Goal: Task Accomplishment & Management: Manage account settings

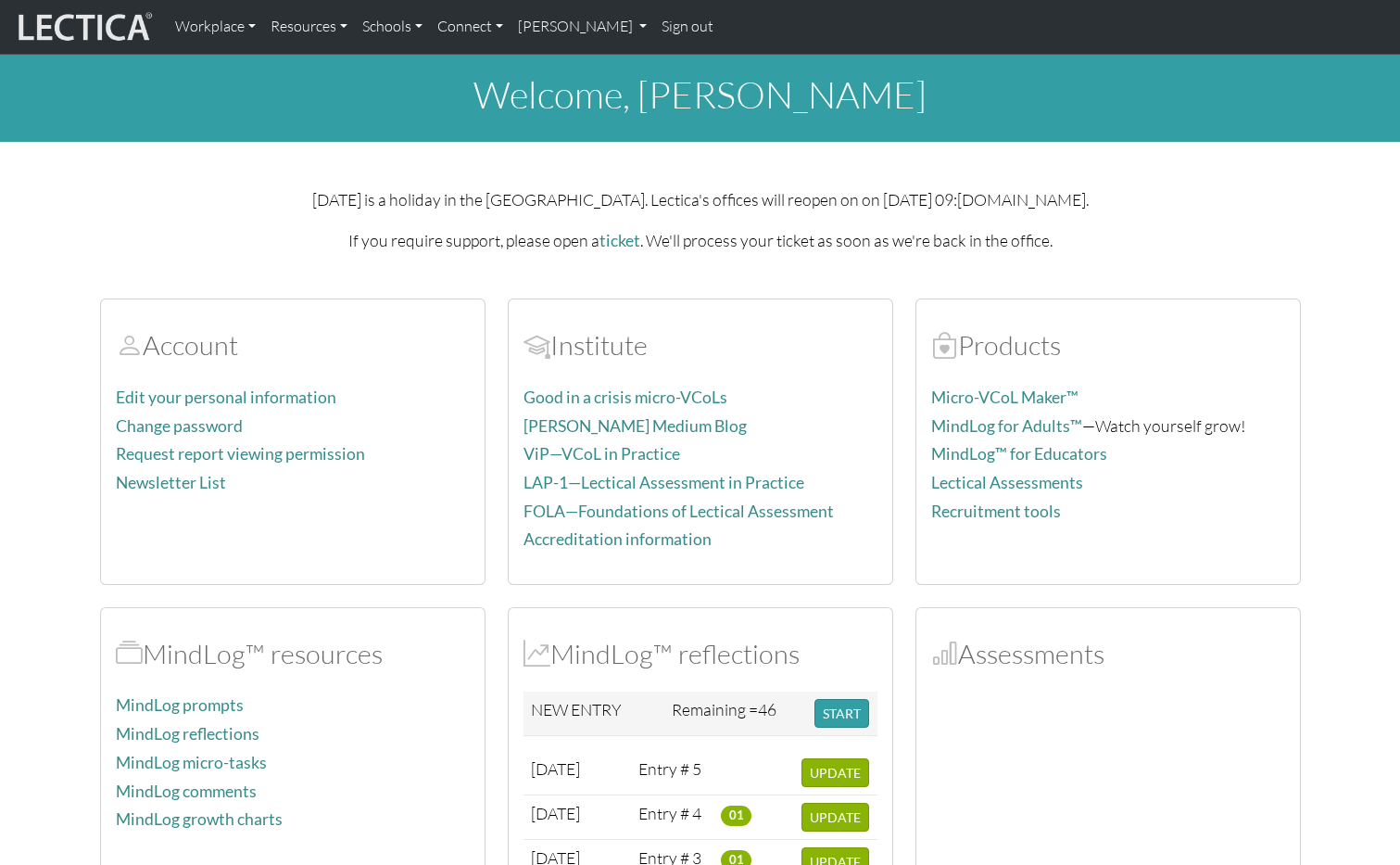
click at [681, 26] on link "Sign out" at bounding box center [687, 27] width 67 height 38
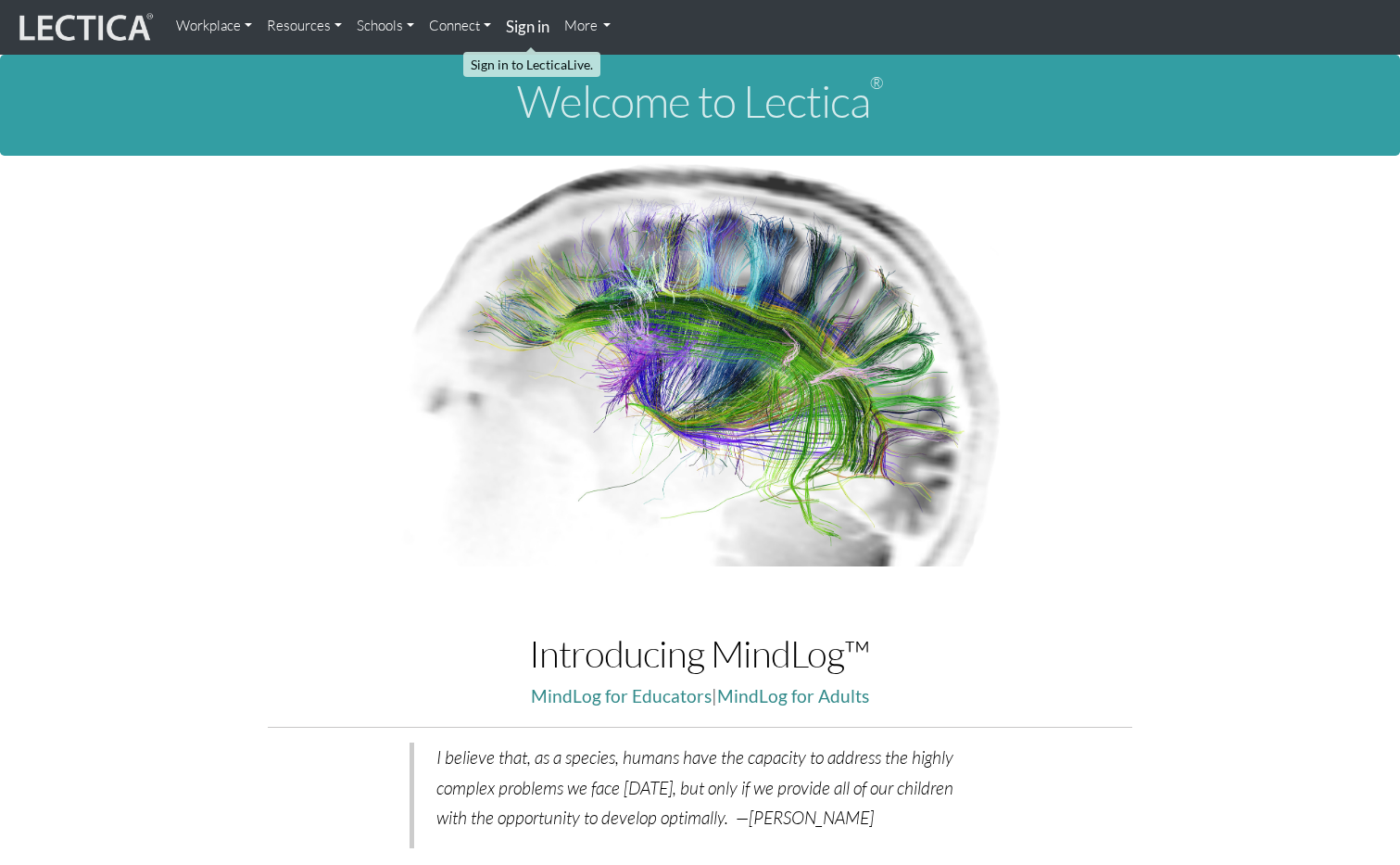
click at [520, 27] on strong "Sign in" at bounding box center [527, 27] width 43 height 20
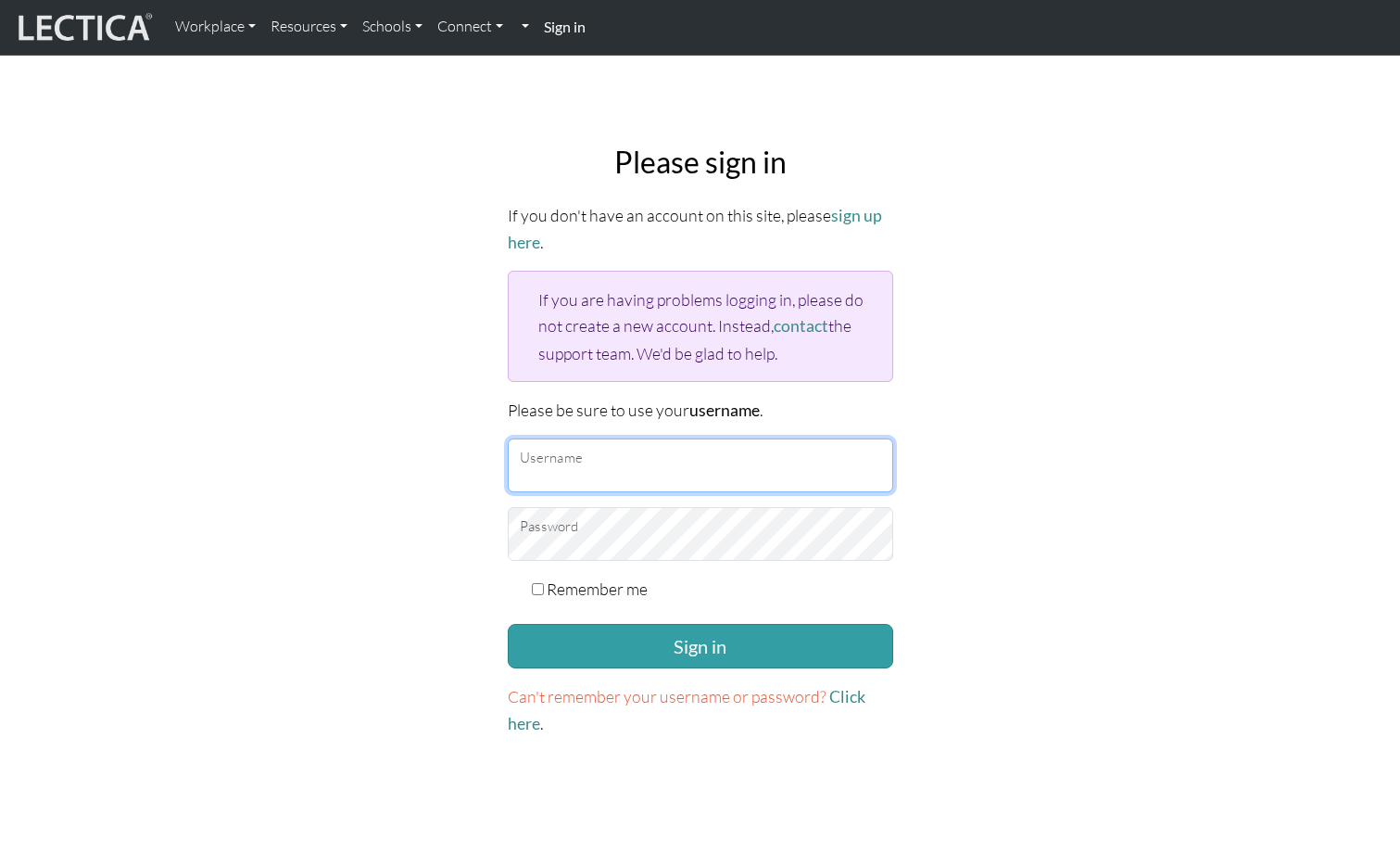
click at [663, 458] on input "Username" at bounding box center [700, 465] width 385 height 54
paste input "mindlog5thteacher"
type input "mindlog5thteacher"
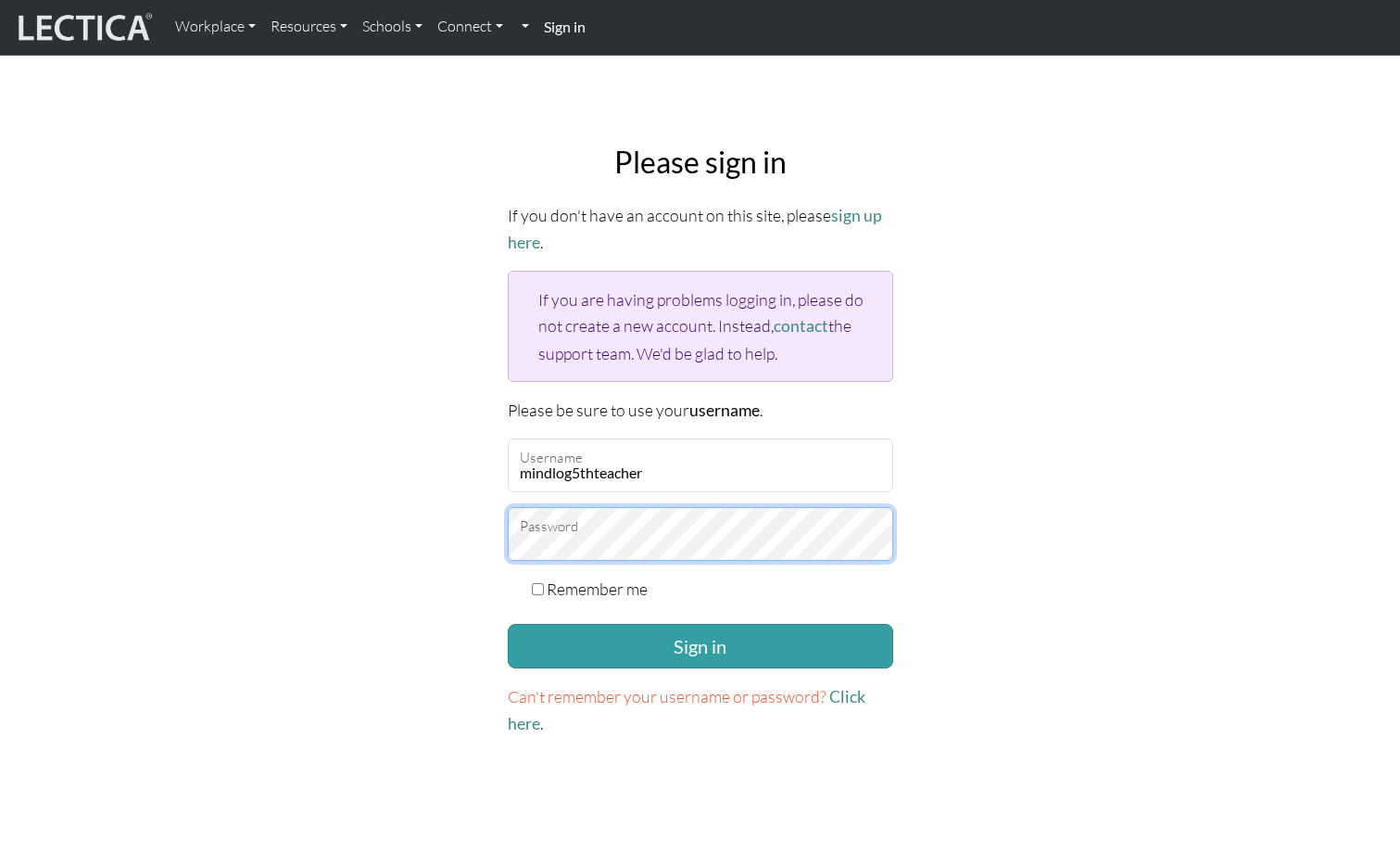
scroll to position [3, 0]
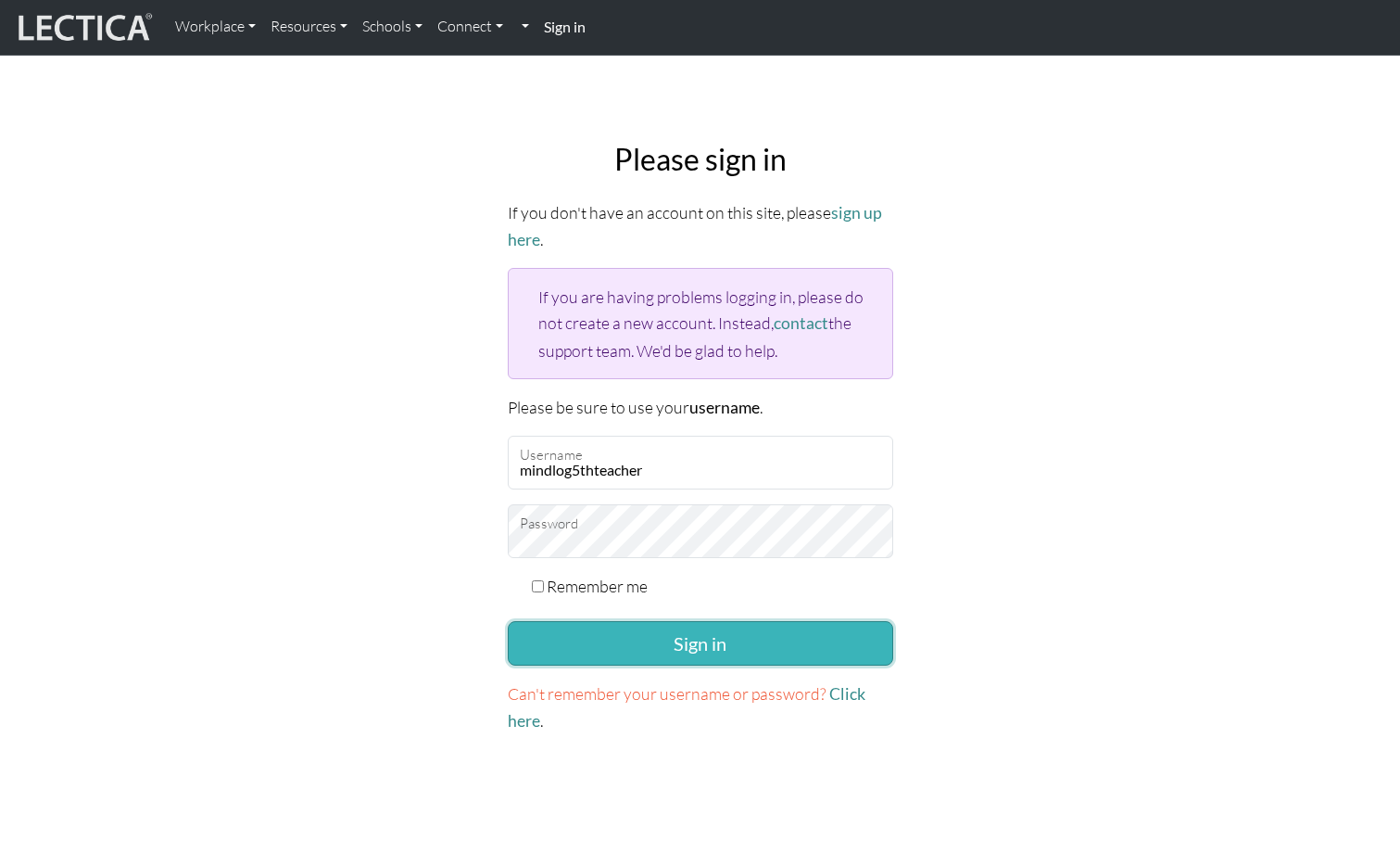
click at [840, 639] on button "Sign in" at bounding box center [700, 643] width 385 height 44
